Goal: Information Seeking & Learning: Learn about a topic

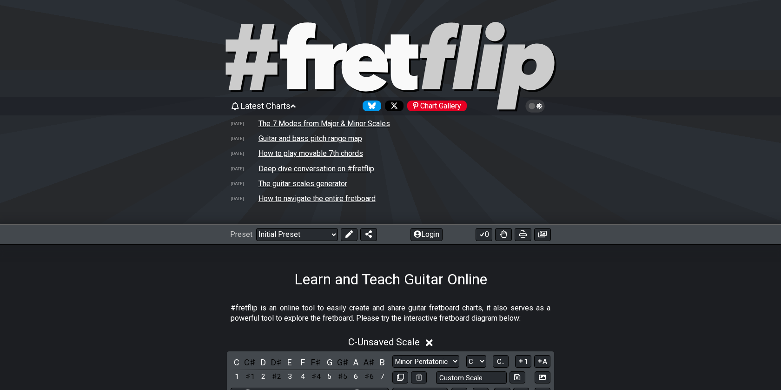
select select "C"
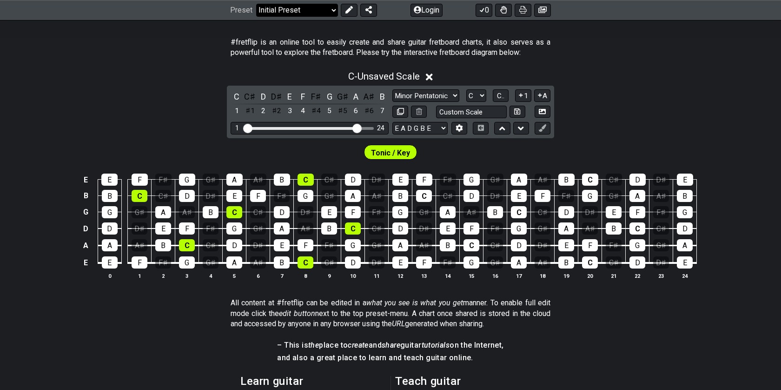
click at [299, 10] on select "Welcome to #fretflip! Initial Preset Custom Preset Minor Pentatonic Major Penta…" at bounding box center [297, 10] width 82 height 13
click at [256, 4] on select "Welcome to #fretflip! Initial Preset Custom Preset Minor Pentatonic Major Penta…" at bounding box center [297, 10] width 82 height 13
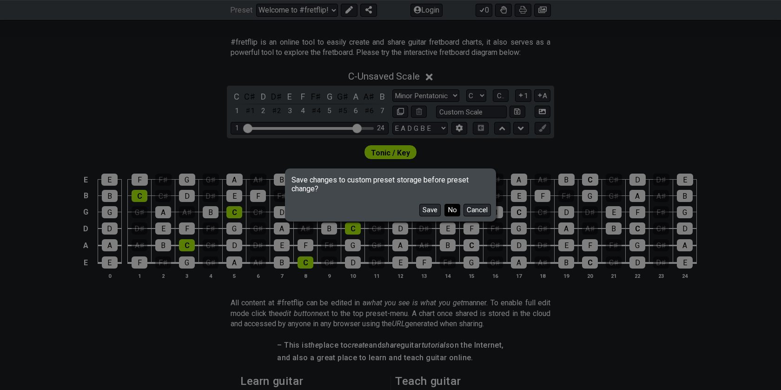
click at [452, 210] on button "No" at bounding box center [453, 210] width 16 height 13
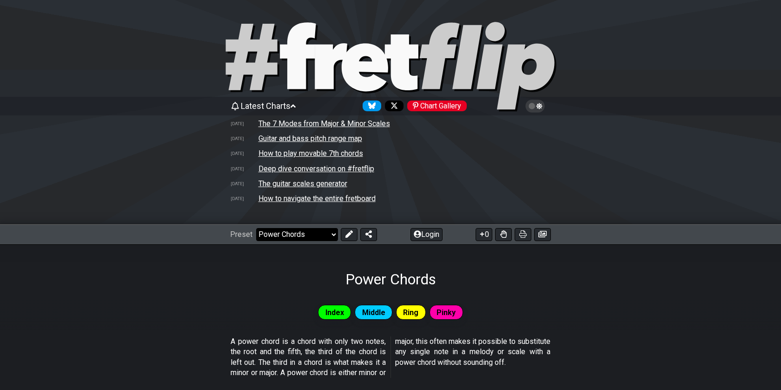
click at [307, 238] on select "Welcome to #fretflip! Initial Preset Custom Preset Minor Pentatonic Major Penta…" at bounding box center [297, 234] width 82 height 13
click at [256, 228] on select "Welcome to #fretflip! Initial Preset Custom Preset Minor Pentatonic Major Penta…" at bounding box center [297, 234] width 82 height 13
select select "/how-to-solo"
select select "C"
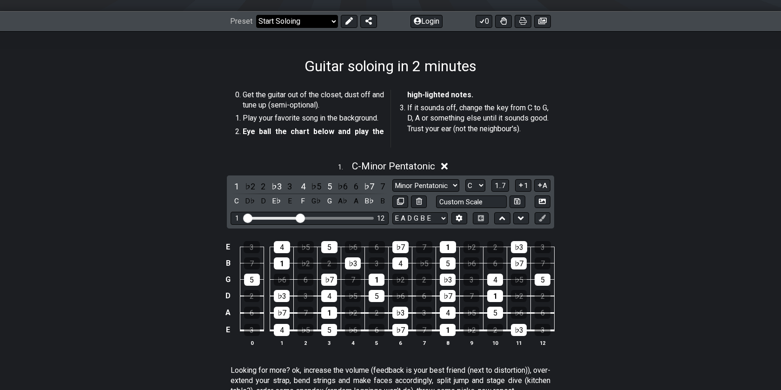
scroll to position [215, 0]
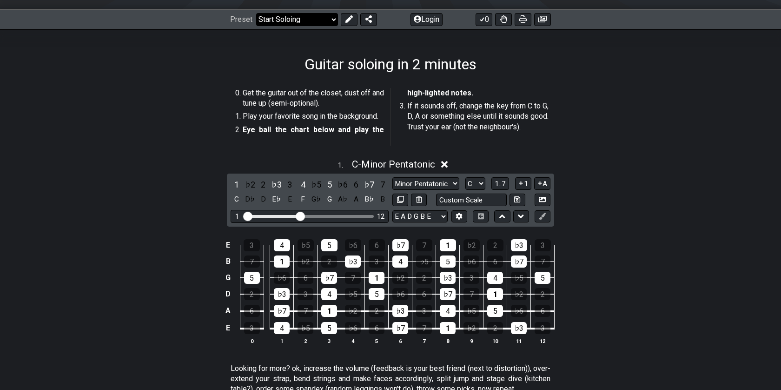
click at [295, 22] on select "Welcome to #fretflip! Initial Preset Custom Preset Minor Pentatonic Major Penta…" at bounding box center [297, 19] width 82 height 13
click at [256, 26] on select "Welcome to #fretflip! Initial Preset Custom Preset Minor Pentatonic Major Penta…" at bounding box center [297, 19] width 82 height 13
select select "/the-7-modes"
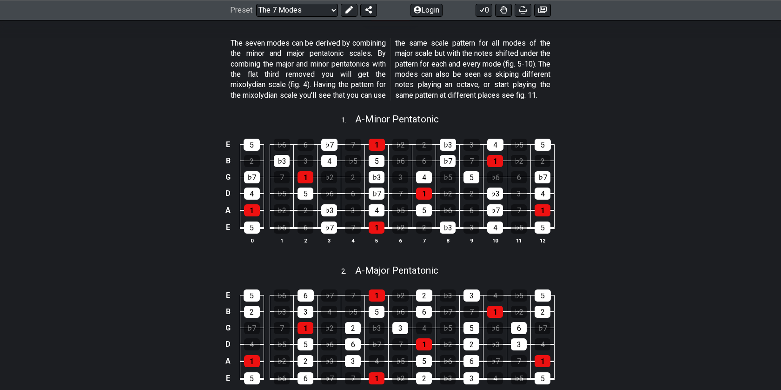
scroll to position [297, 0]
